Goal: Understand process/instructions: Learn how to perform a task or action

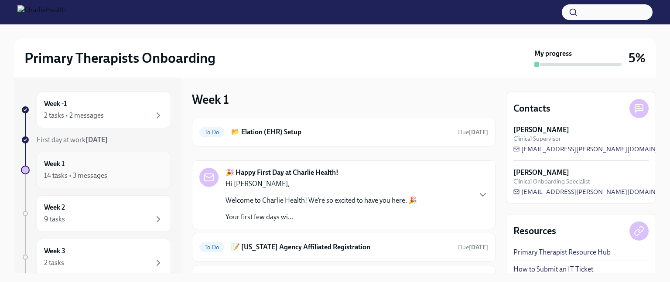
click at [65, 167] on h6 "Week 1" at bounding box center [54, 164] width 21 height 10
click at [51, 173] on div "14 tasks • 3 messages" at bounding box center [75, 176] width 63 height 10
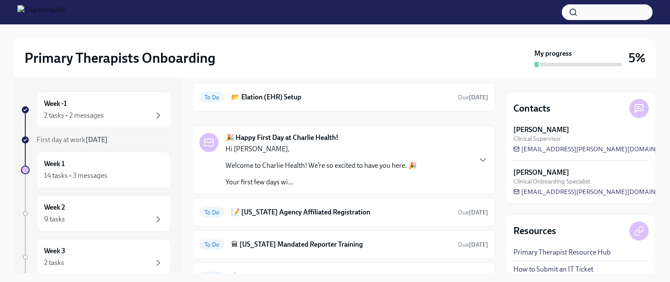
scroll to position [52, 0]
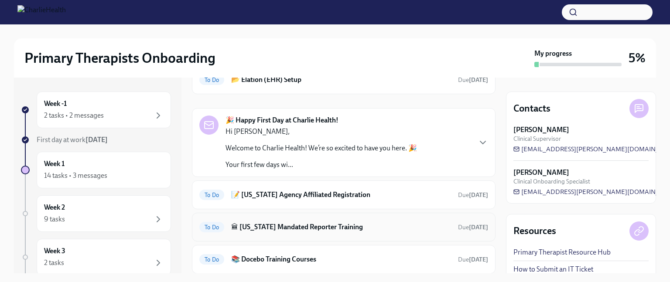
click at [232, 226] on h6 "🏛 [US_STATE] Mandated Reporter Training" at bounding box center [341, 228] width 220 height 10
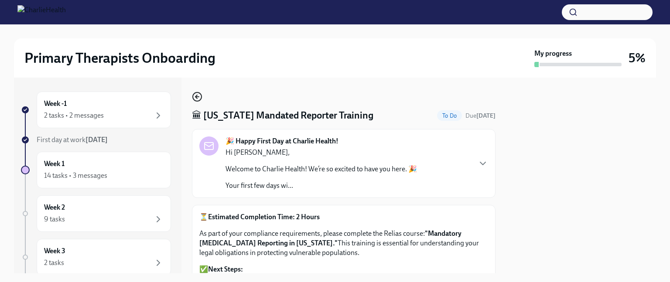
click at [194, 96] on icon "button" at bounding box center [197, 97] width 10 height 10
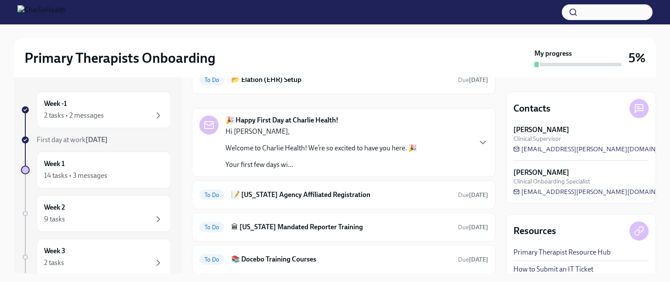
scroll to position [70, 0]
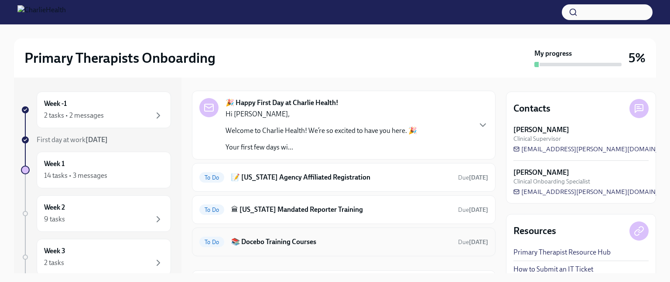
click at [206, 239] on span "To Do" at bounding box center [211, 242] width 25 height 7
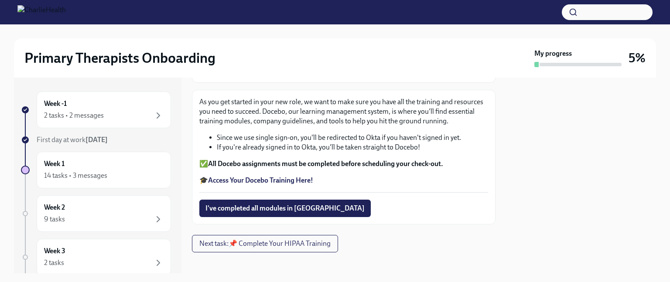
scroll to position [121, 0]
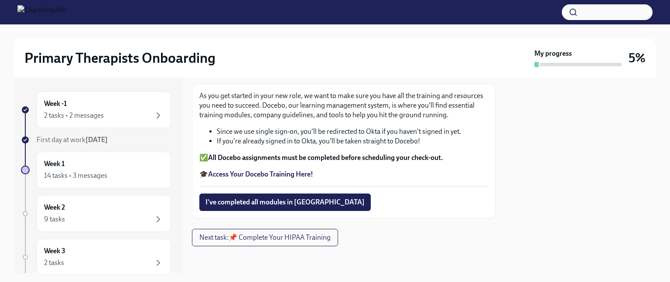
click at [229, 174] on strong "Access Your Docebo Training Here!" at bounding box center [260, 174] width 105 height 8
click at [490, 274] on div "Primary Therapists Onboarding My progress 5% Week -1 2 tasks • 2 messages First…" at bounding box center [335, 141] width 670 height 282
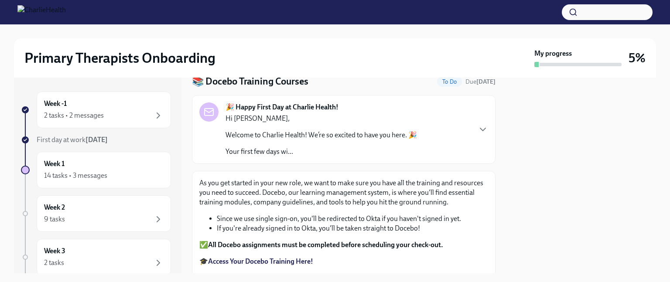
scroll to position [17, 0]
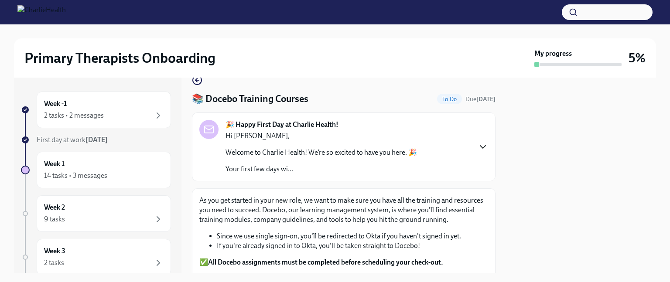
click at [478, 144] on icon "button" at bounding box center [483, 147] width 10 height 10
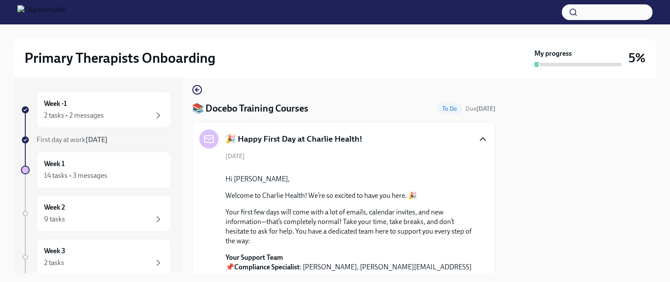
scroll to position [0, 0]
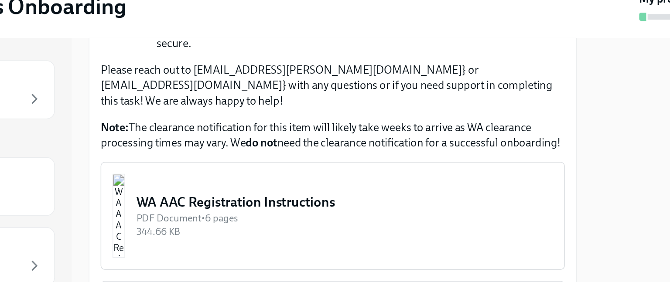
scroll to position [454, 0]
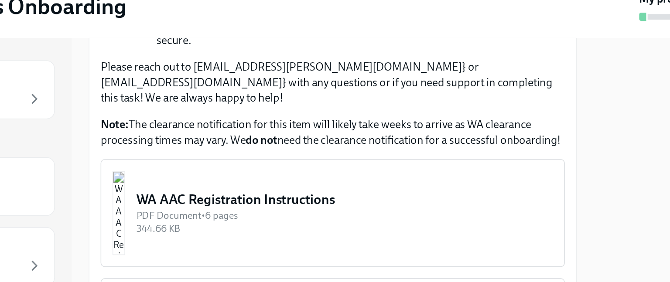
click at [295, 173] on div "WA AAC Registration Instructions" at bounding box center [351, 178] width 259 height 11
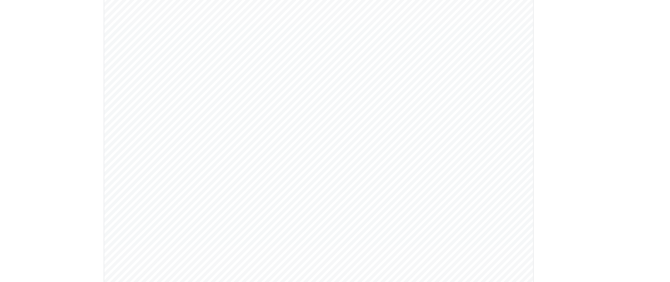
scroll to position [1082, 0]
